Goal: Transaction & Acquisition: Obtain resource

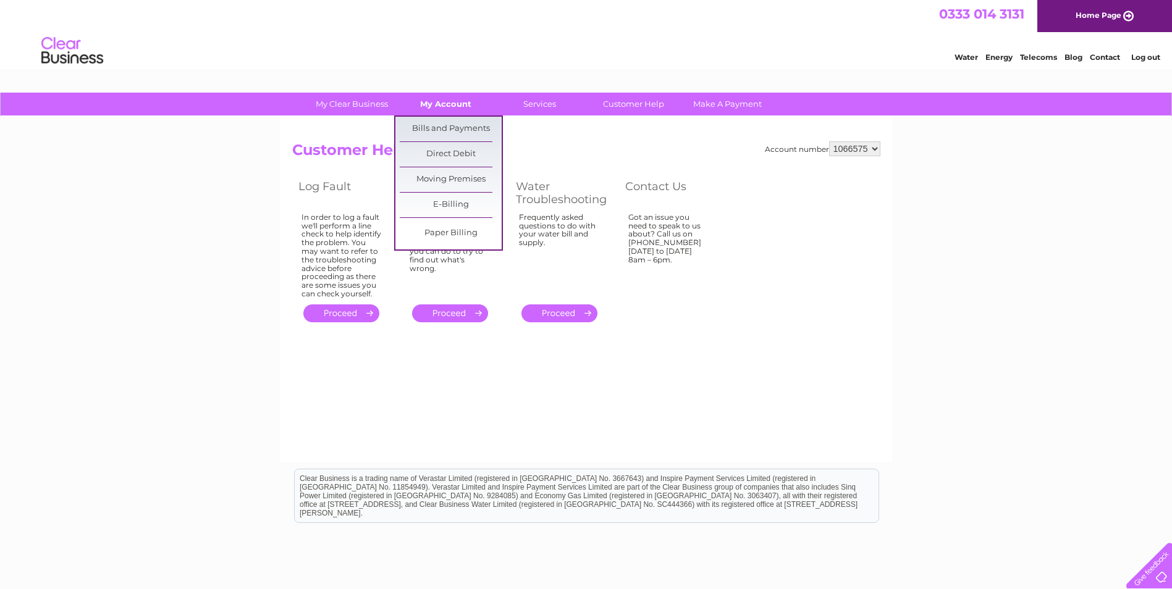
click at [448, 101] on link "My Account" at bounding box center [446, 104] width 102 height 23
click at [443, 128] on link "Bills and Payments" at bounding box center [451, 129] width 102 height 25
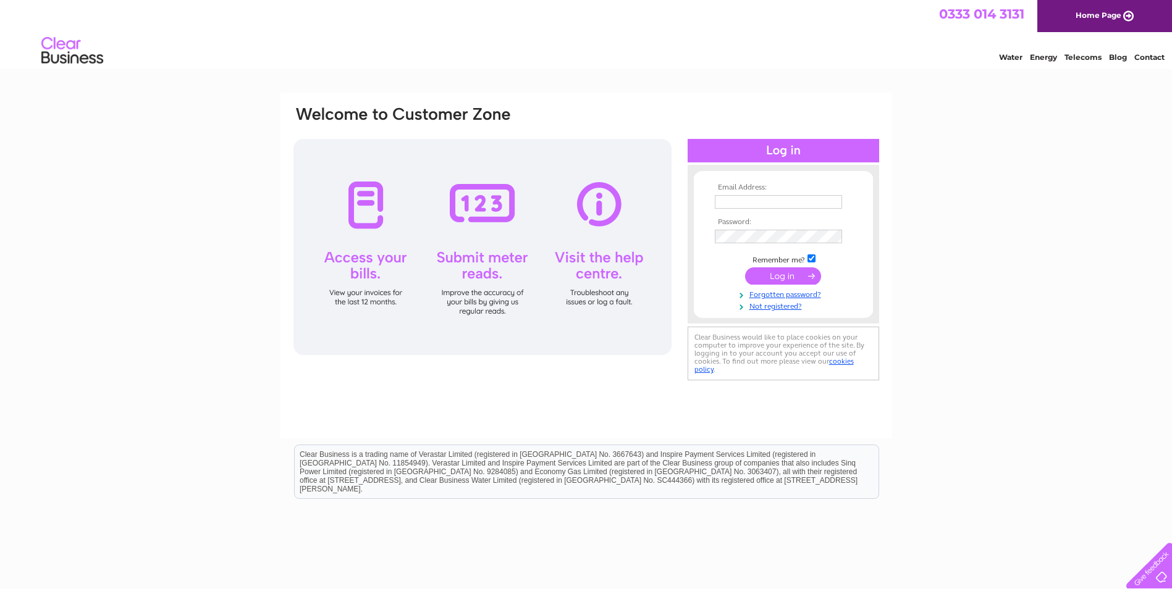
type input "alex.gladiators@outlook.com"
click at [797, 274] on input "submit" at bounding box center [783, 275] width 76 height 17
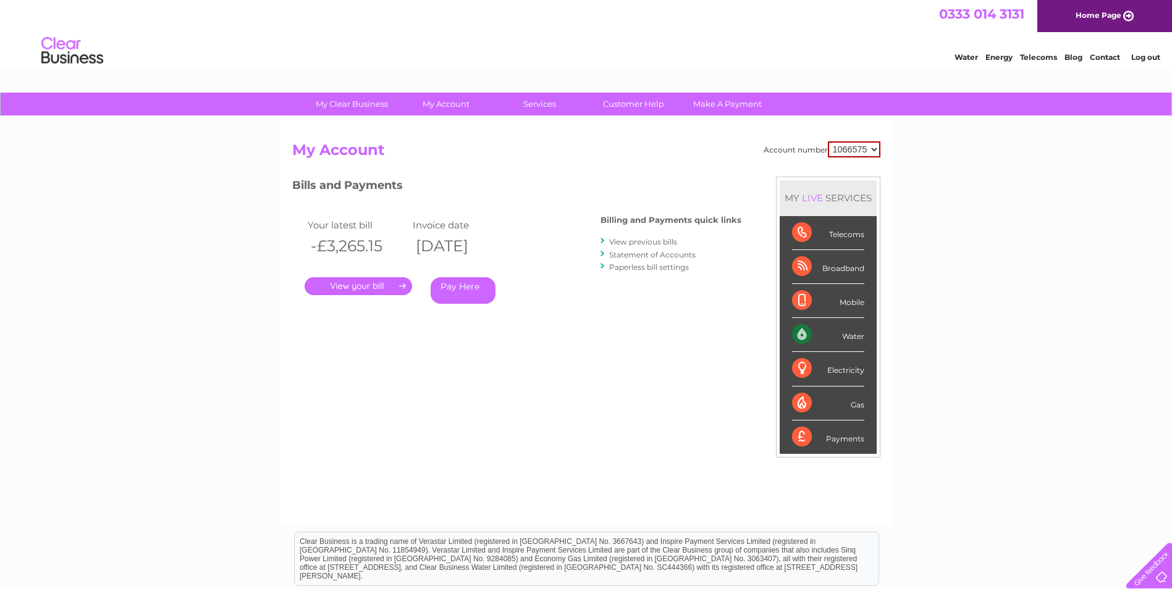
click at [351, 282] on link "." at bounding box center [358, 286] width 107 height 18
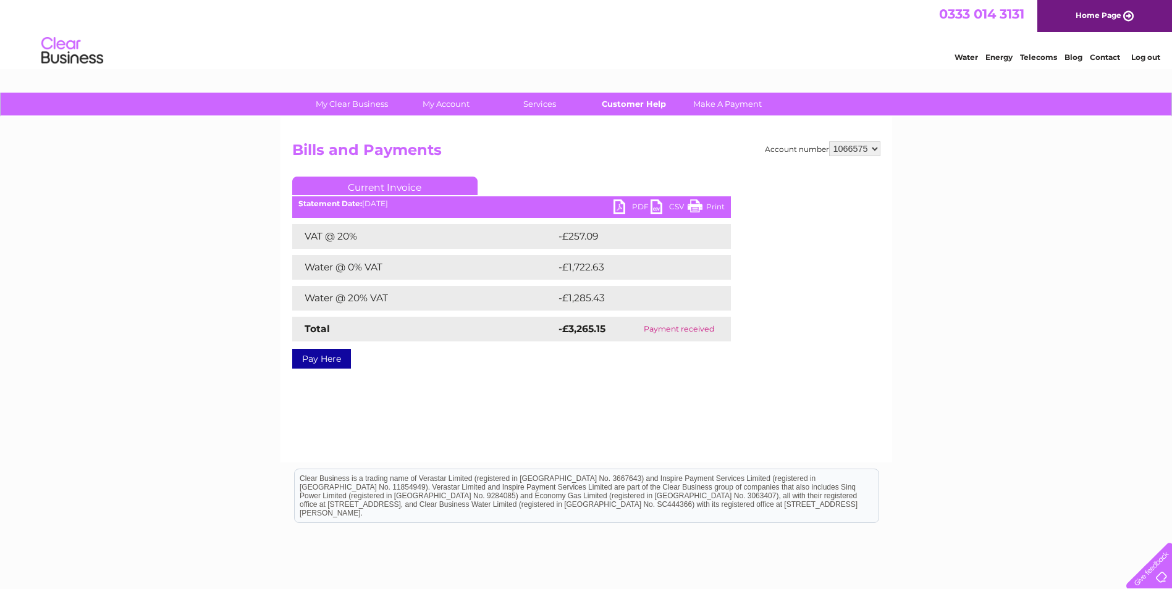
click at [637, 103] on link "Customer Help" at bounding box center [633, 104] width 102 height 23
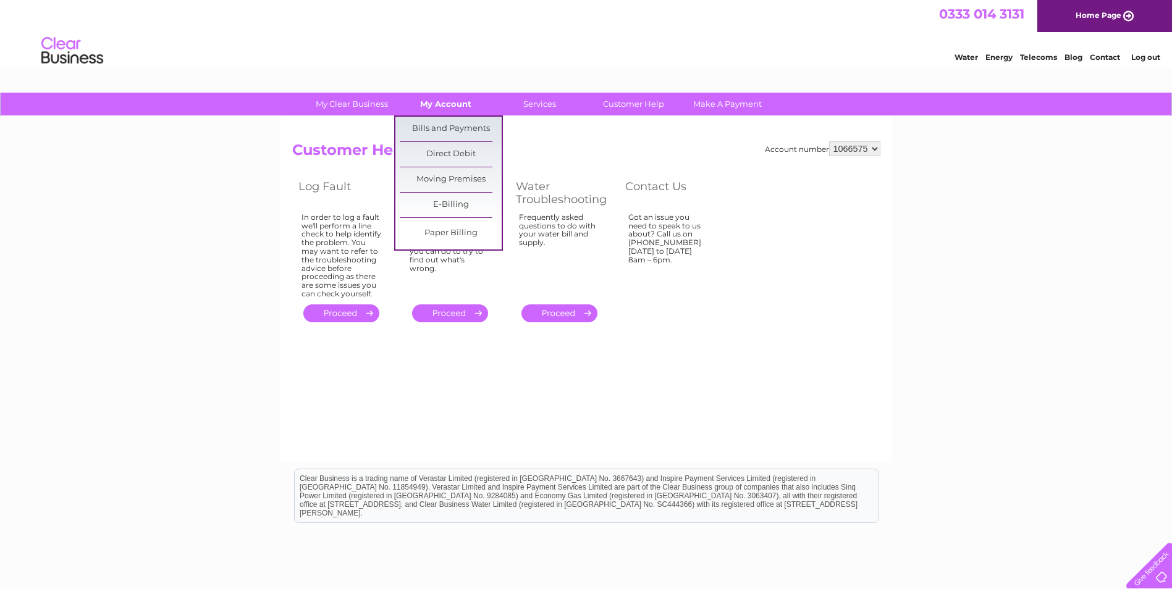
click at [445, 103] on link "My Account" at bounding box center [446, 104] width 102 height 23
click at [442, 130] on link "Bills and Payments" at bounding box center [451, 129] width 102 height 25
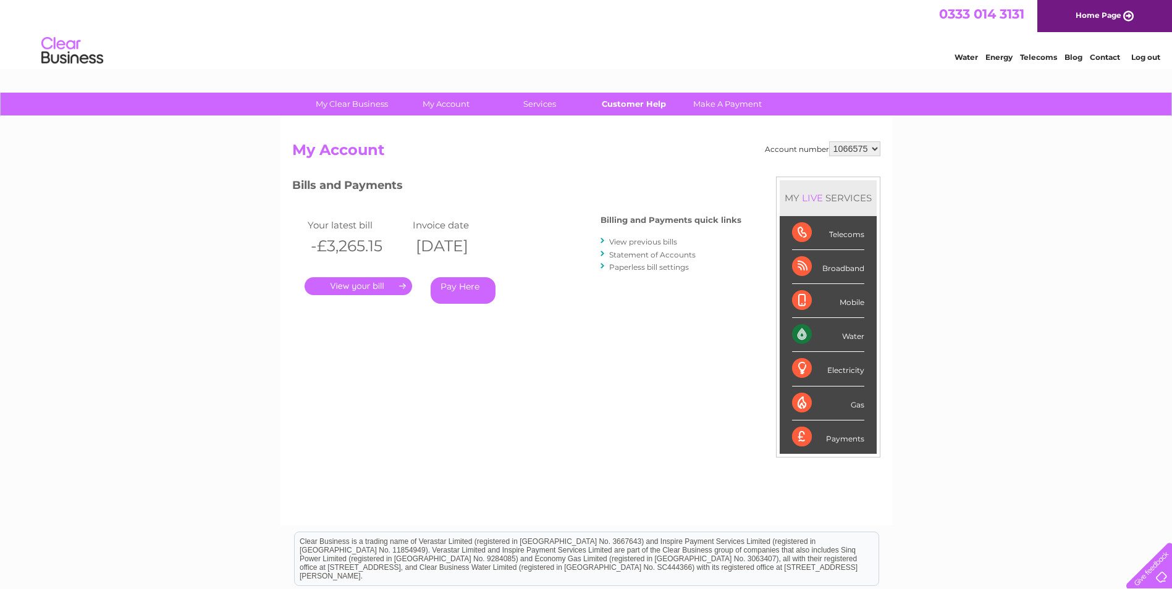
click at [634, 97] on link "Customer Help" at bounding box center [633, 104] width 102 height 23
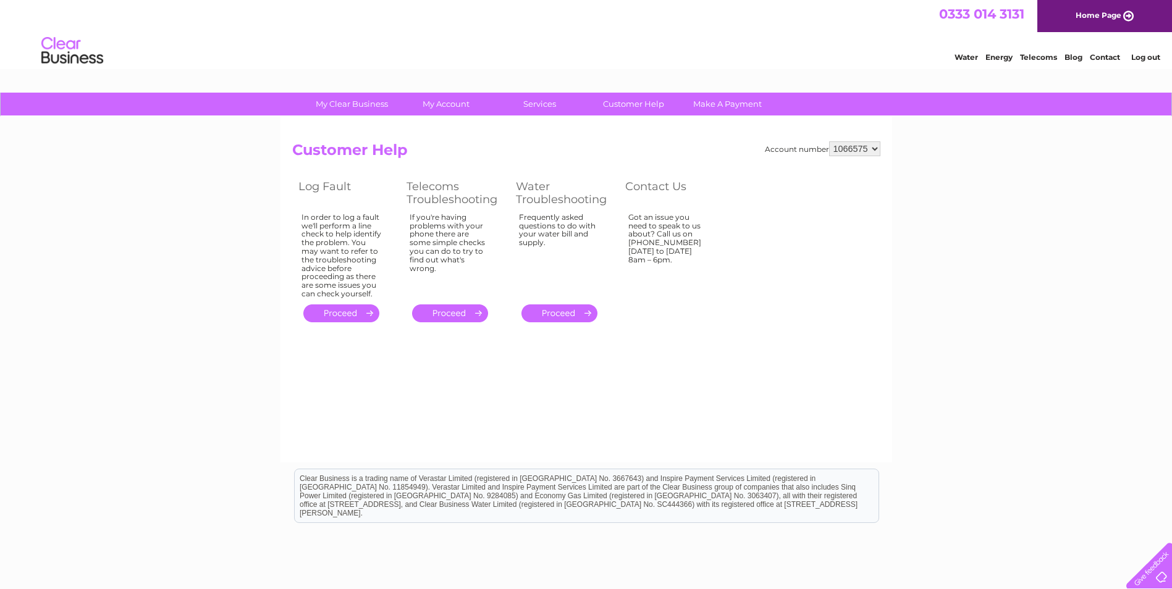
click at [759, 380] on div "Account number 1066575 Customer Help Log Fault Telecoms Troubleshooting Water T…" at bounding box center [586, 290] width 612 height 346
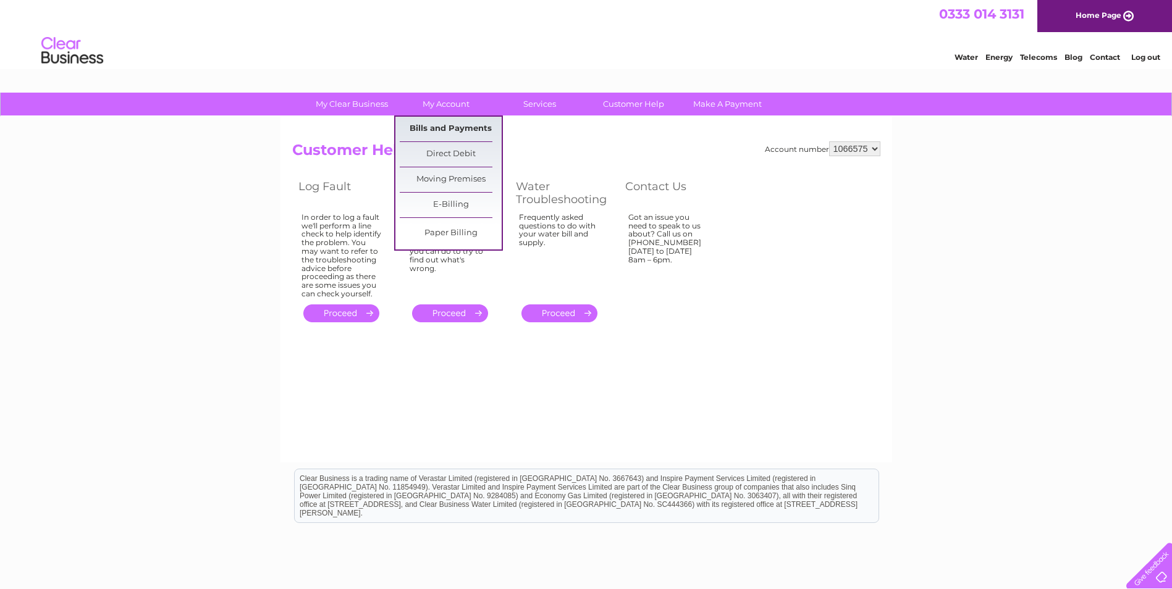
click at [457, 128] on link "Bills and Payments" at bounding box center [451, 129] width 102 height 25
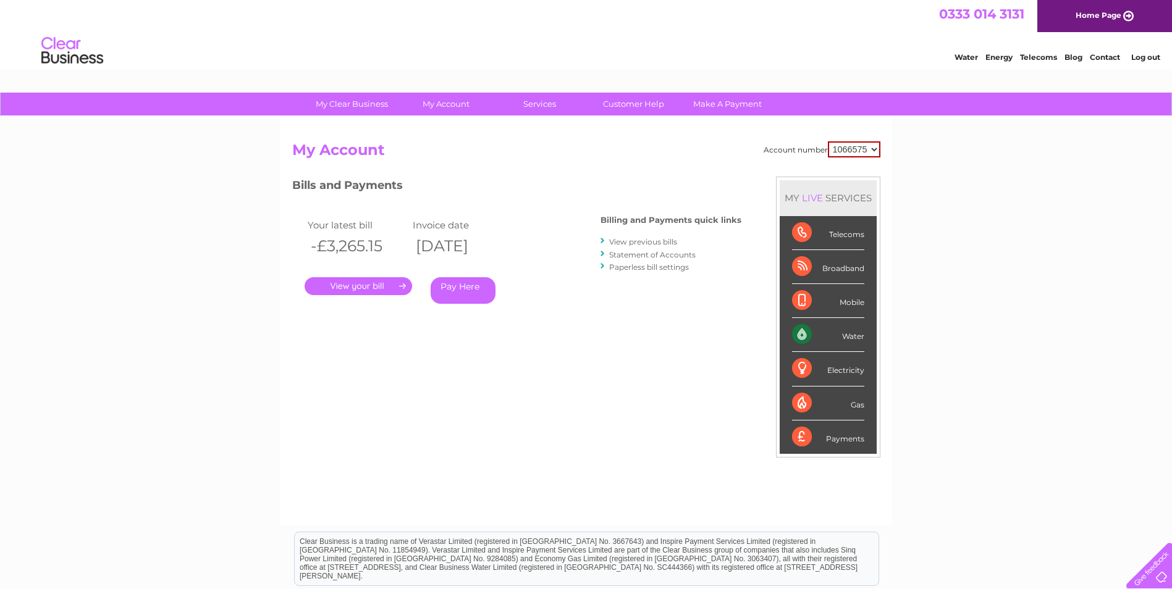
click at [648, 242] on link "View previous bills" at bounding box center [643, 241] width 68 height 9
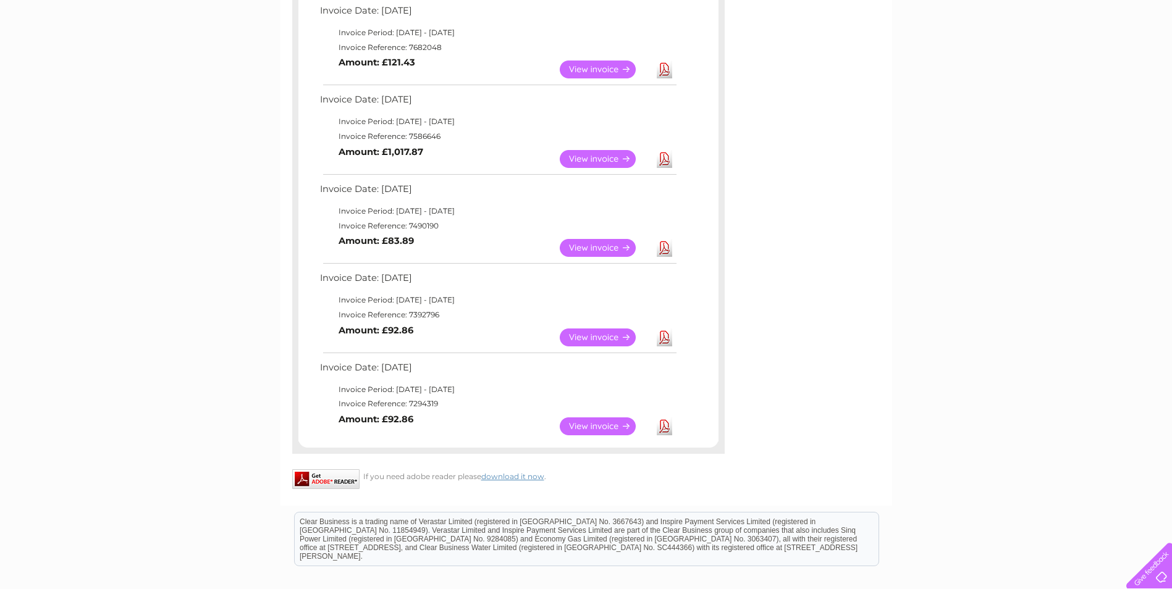
scroll to position [618, 0]
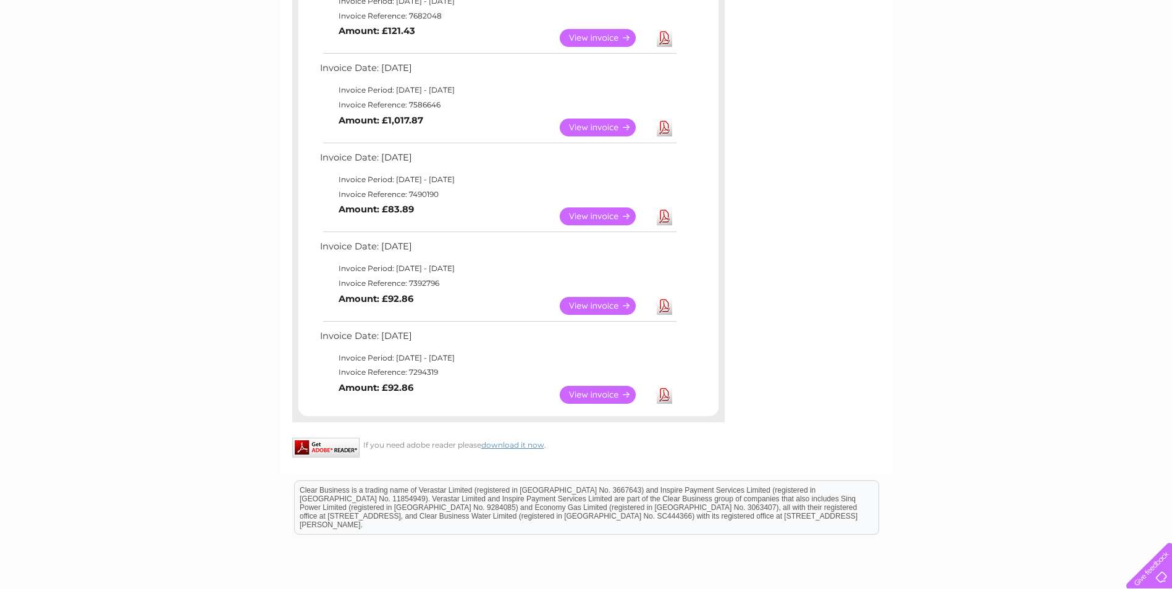
click at [603, 125] on link "View" at bounding box center [605, 128] width 91 height 18
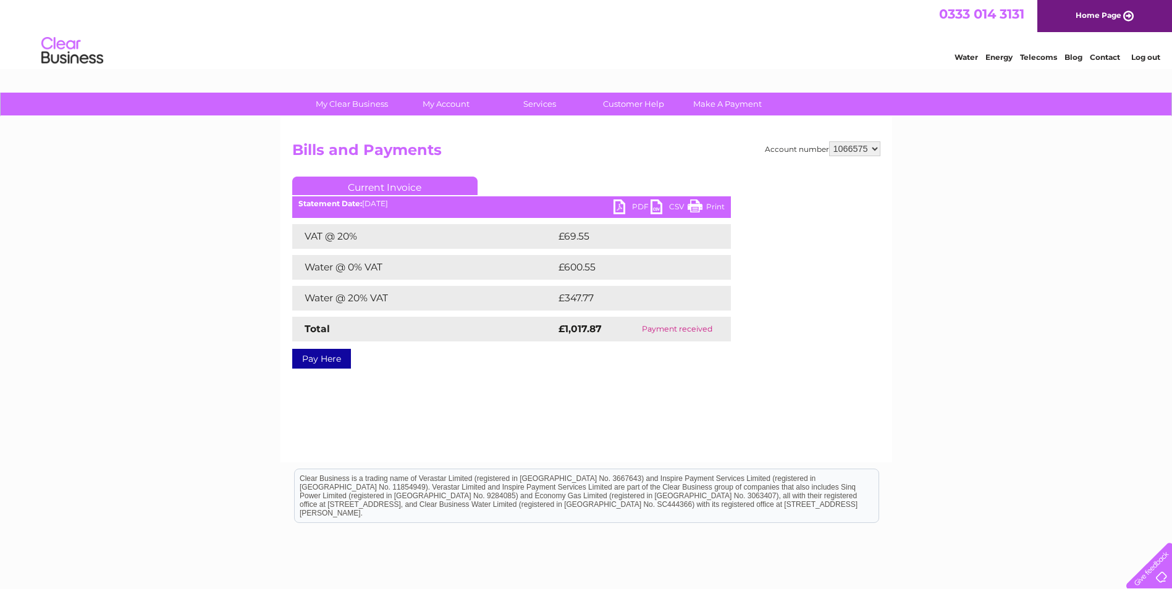
click at [619, 208] on link "PDF" at bounding box center [631, 209] width 37 height 18
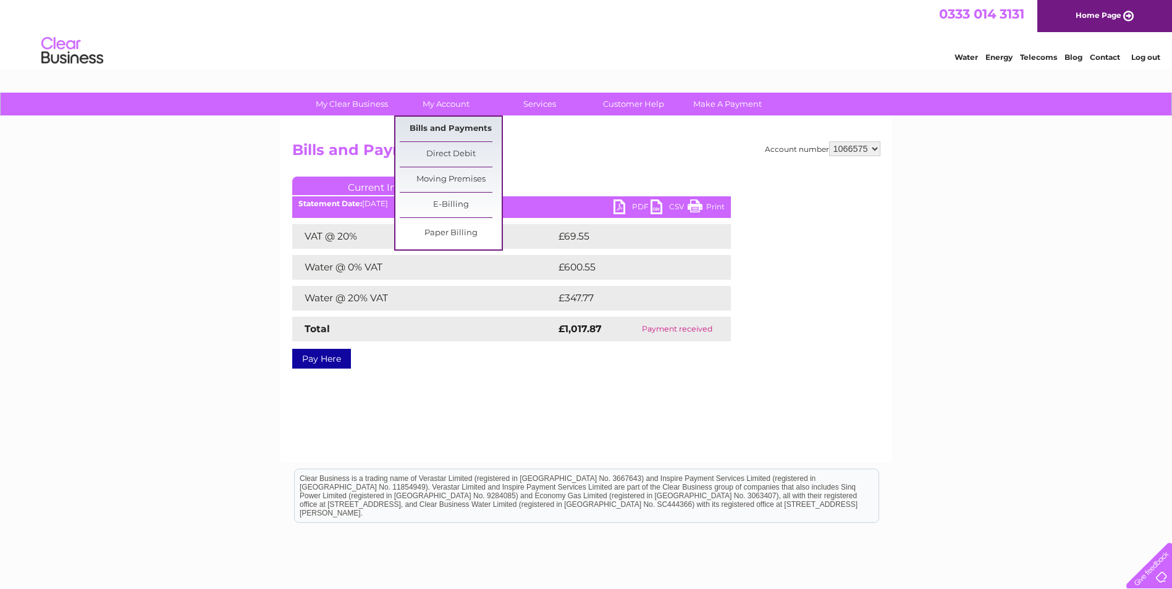
click at [444, 130] on link "Bills and Payments" at bounding box center [451, 129] width 102 height 25
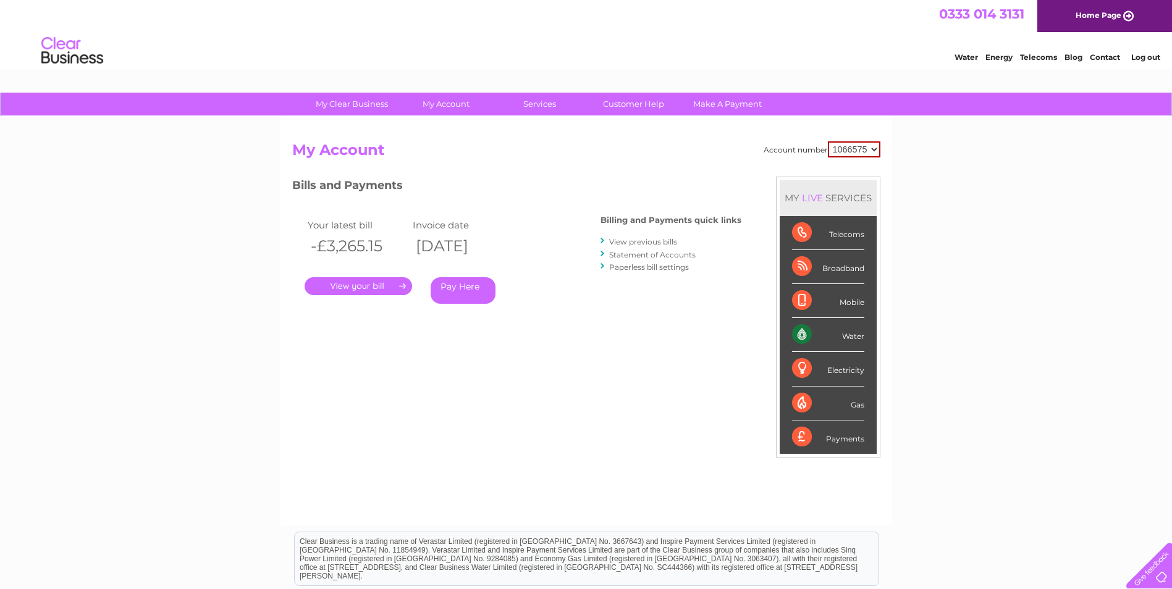
click at [369, 287] on link "." at bounding box center [358, 286] width 107 height 18
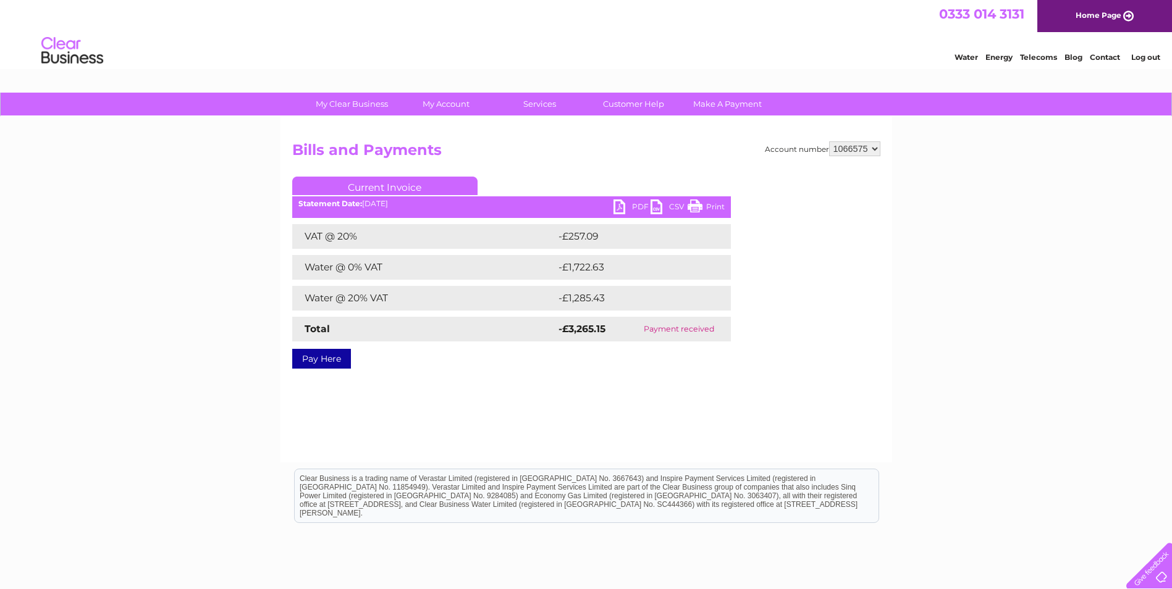
click at [623, 208] on link "PDF" at bounding box center [631, 209] width 37 height 18
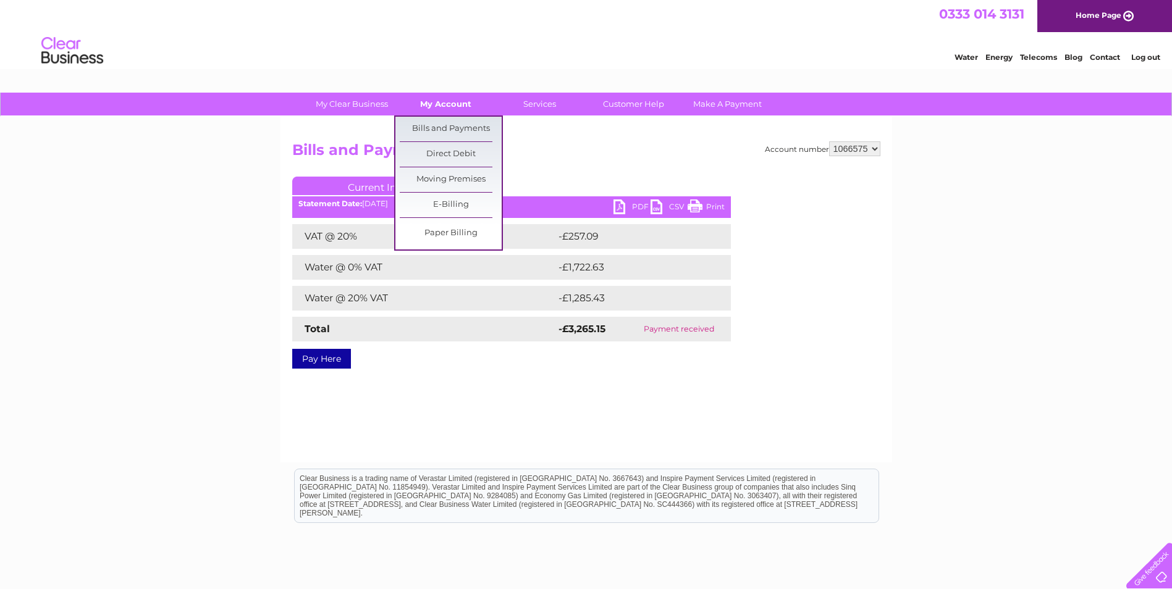
click at [450, 105] on link "My Account" at bounding box center [446, 104] width 102 height 23
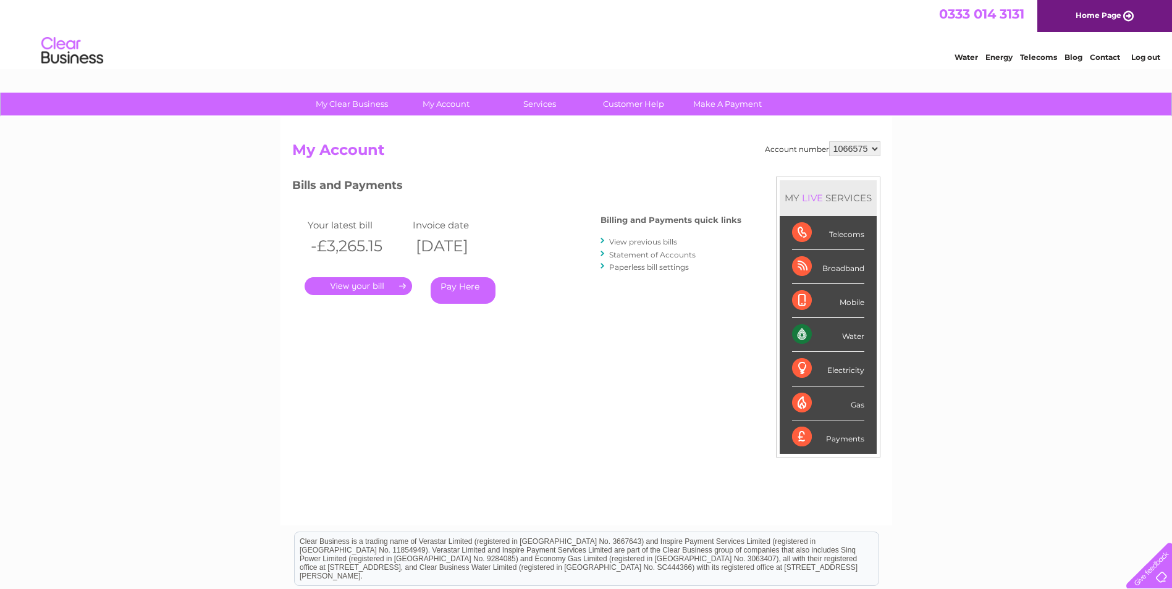
click at [659, 243] on link "View previous bills" at bounding box center [643, 241] width 68 height 9
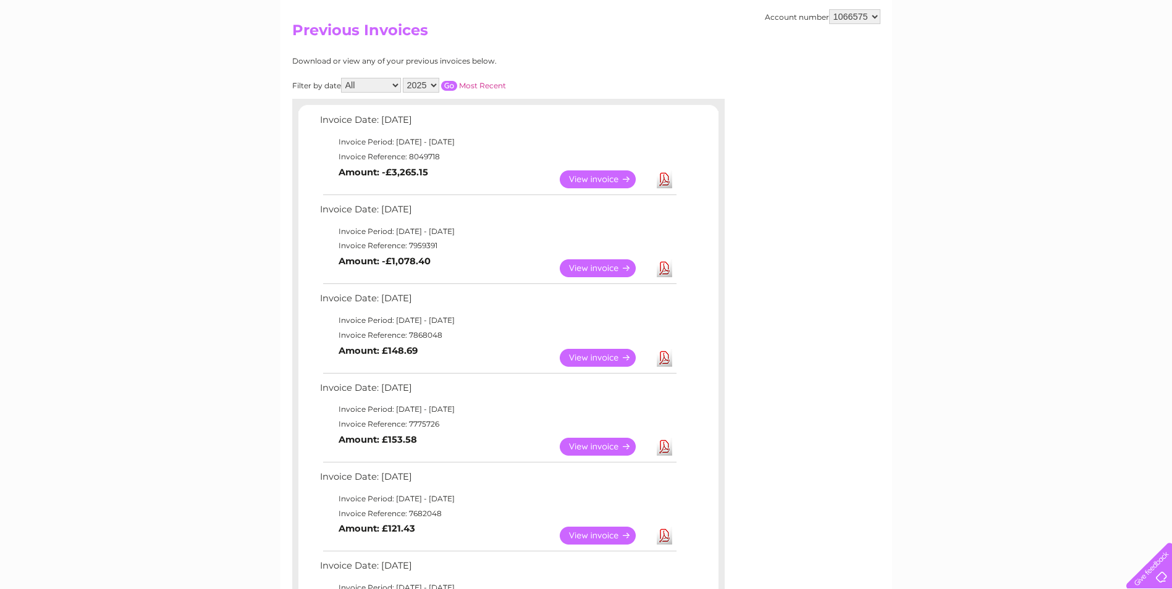
scroll to position [124, 0]
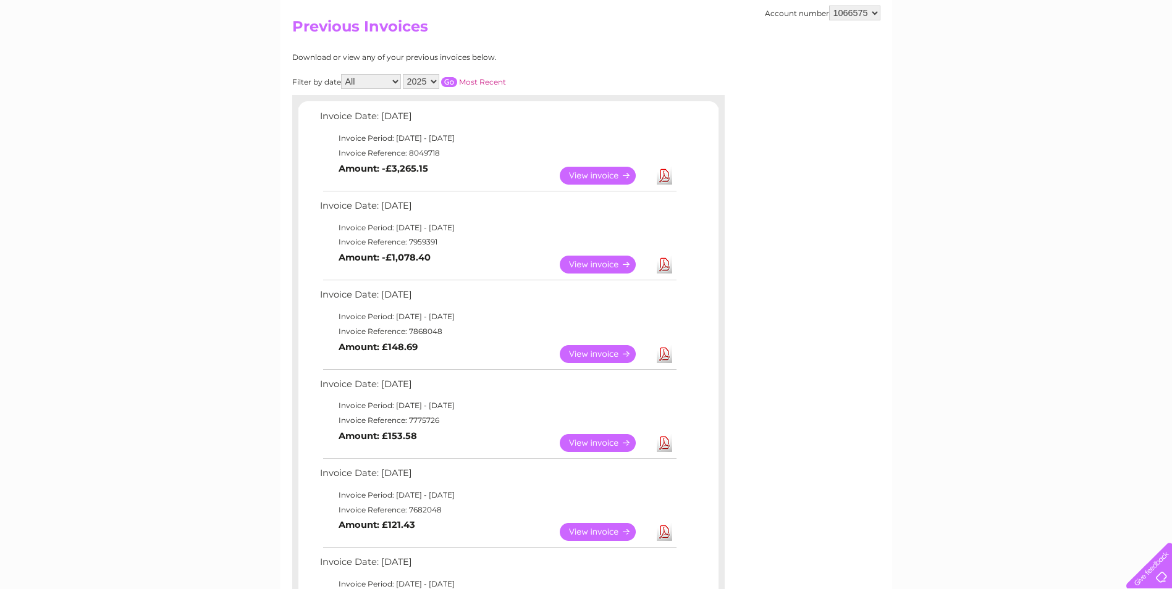
click at [609, 264] on link "View" at bounding box center [605, 265] width 91 height 18
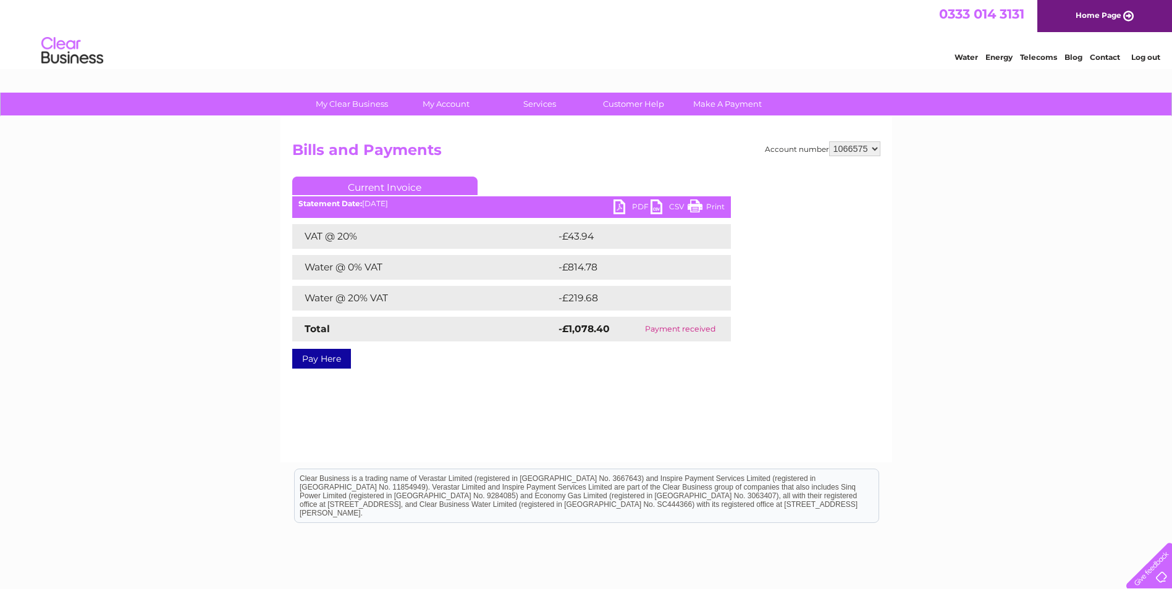
click at [618, 203] on link "PDF" at bounding box center [631, 209] width 37 height 18
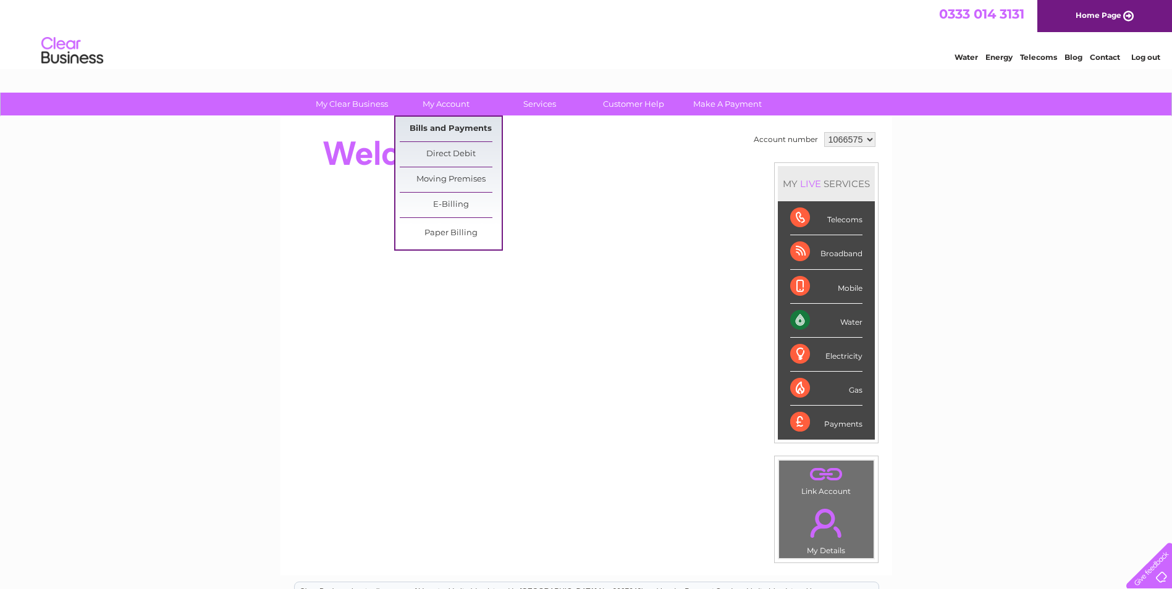
click at [449, 127] on link "Bills and Payments" at bounding box center [451, 129] width 102 height 25
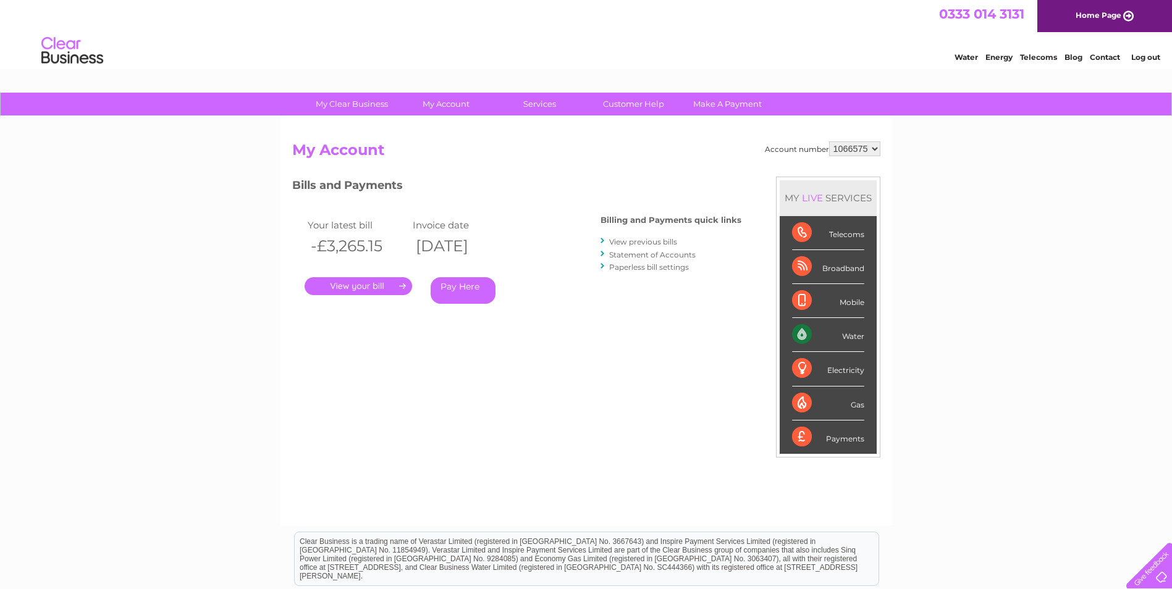
click at [357, 284] on link "." at bounding box center [358, 286] width 107 height 18
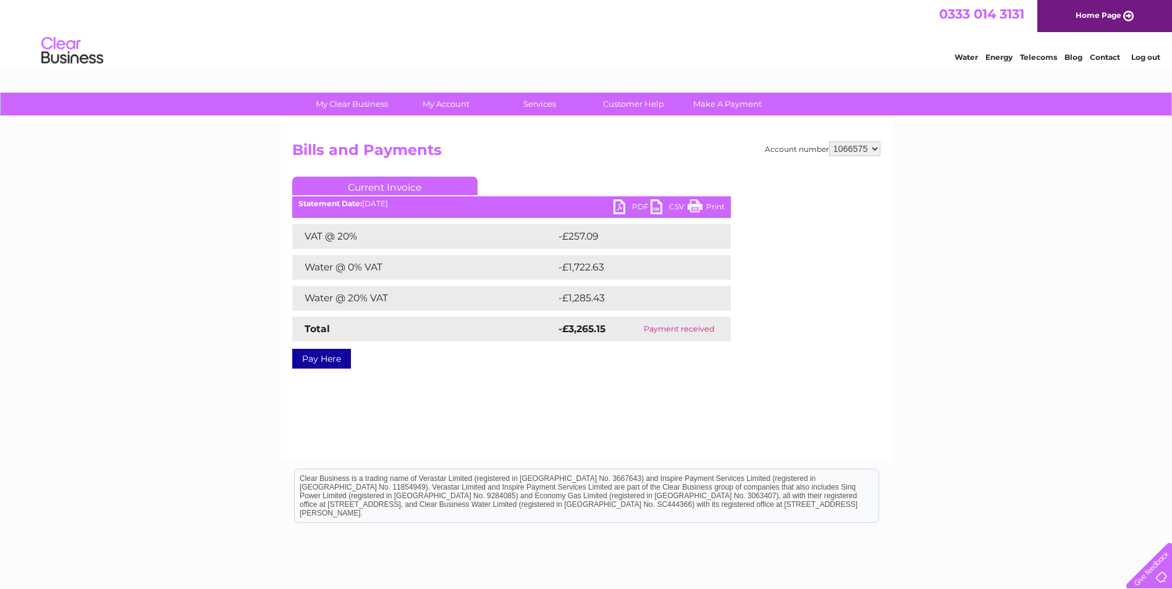
click at [620, 201] on link "PDF" at bounding box center [631, 209] width 37 height 18
